Goal: Find specific page/section: Find specific page/section

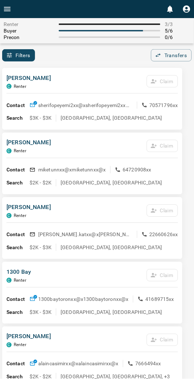
drag, startPoint x: 119, startPoint y: 48, endPoint x: 114, endPoint y: 49, distance: 4.4
click at [118, 49] on div "Renter 3 / 3 Buyer 5 / 6 Precon 0 / 6 Filters 0 Transfers 0" at bounding box center [97, 39] width 194 height 43
click at [113, 60] on div "Filters 0 Transfers 0" at bounding box center [97, 55] width 194 height 12
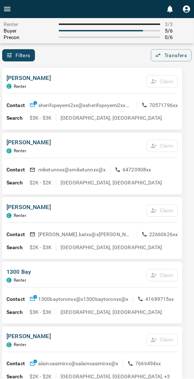
click at [77, 52] on div "Filters 0 Transfers 0" at bounding box center [97, 55] width 194 height 12
drag, startPoint x: 117, startPoint y: 69, endPoint x: 112, endPoint y: 69, distance: 4.8
click at [115, 69] on div "[PERSON_NAME] C Renter Claim Contact sherifopeyemi2xx@x sherifopeyemi2xx@x 7057…" at bounding box center [92, 99] width 181 height 62
click at [119, 45] on div "Renter 3 / 3 Buyer 5 / 6 Precon 0 / 6 Filters 0 Transfers 0" at bounding box center [97, 39] width 194 height 43
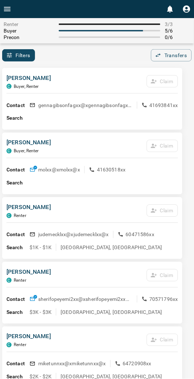
click at [79, 74] on div "[PERSON_NAME] C Buyer, Renter Claim" at bounding box center [93, 84] width 172 height 20
click at [84, 53] on div "Filters 0 Transfers 0" at bounding box center [97, 55] width 194 height 12
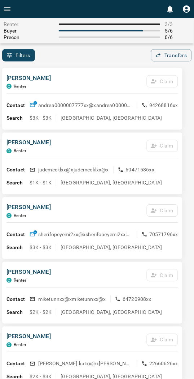
click at [78, 81] on div "[PERSON_NAME] Claim" at bounding box center [93, 84] width 172 height 20
click at [85, 116] on p "[GEOGRAPHIC_DATA], [GEOGRAPHIC_DATA]" at bounding box center [112, 118] width 102 height 7
